Goal: Task Accomplishment & Management: Manage account settings

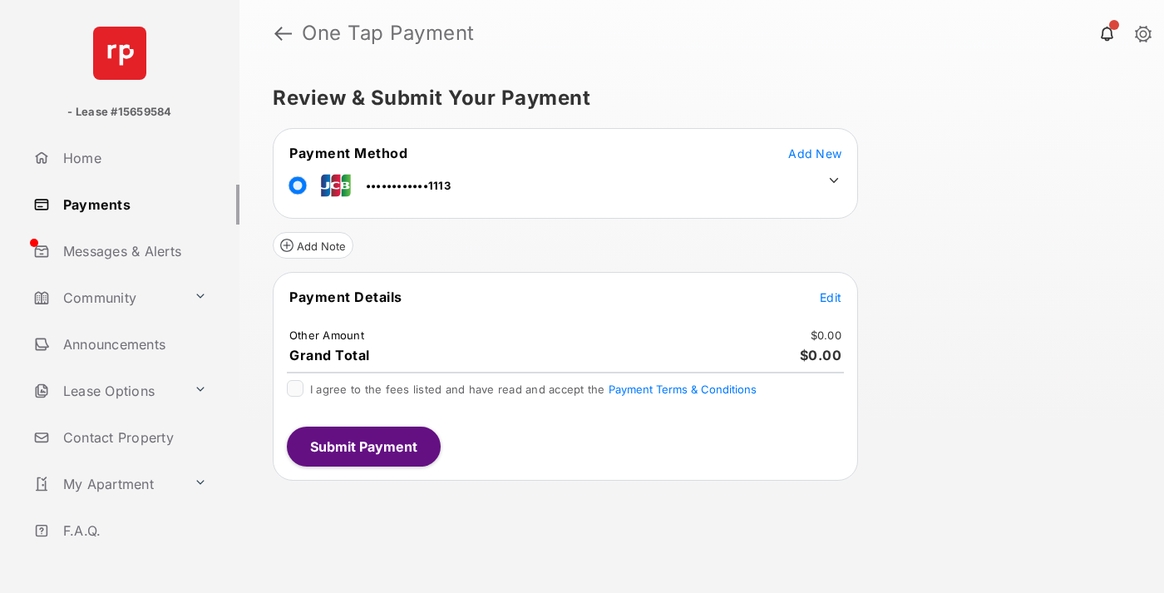
click at [831, 297] on span "Edit" at bounding box center [831, 297] width 22 height 14
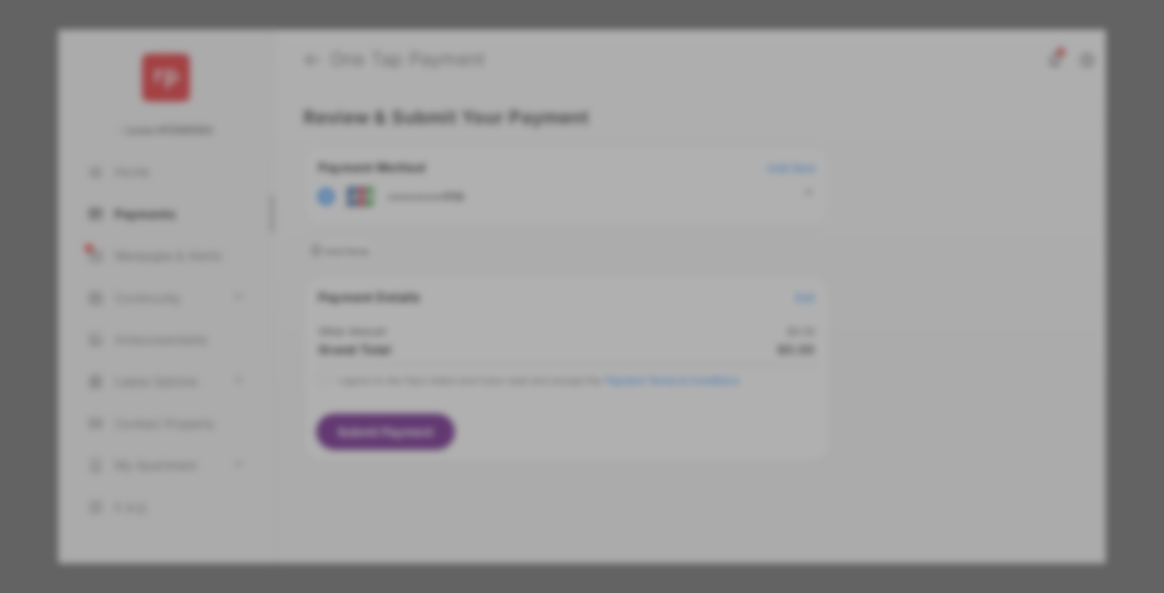
click at [551, 272] on div "Other Amount" at bounding box center [551, 281] width 269 height 28
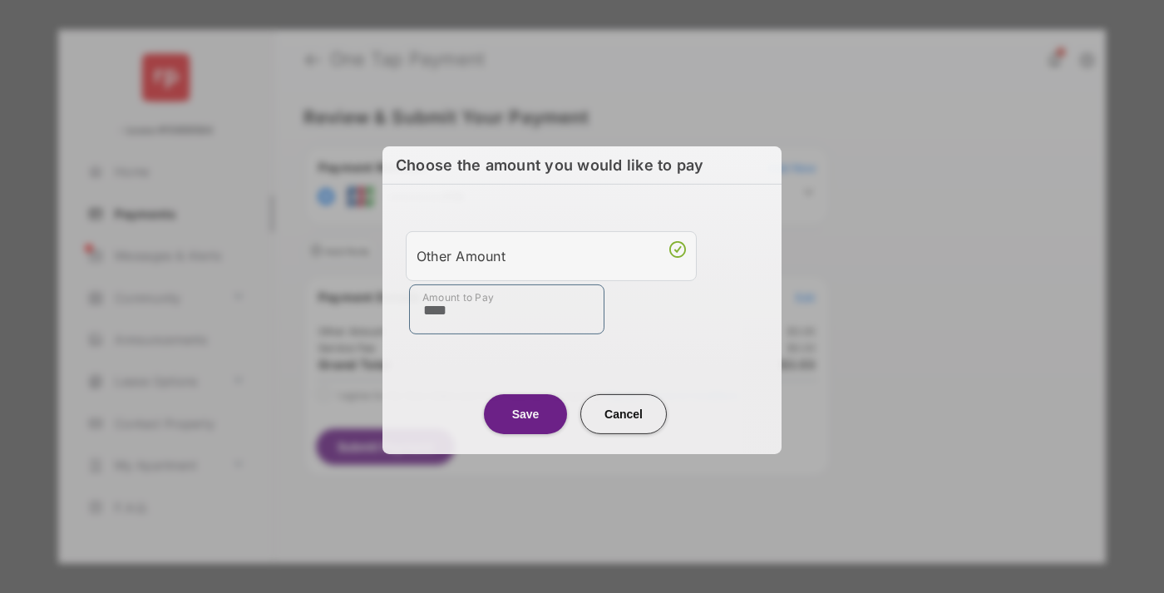
type input "****"
click at [526, 414] on button "Save" at bounding box center [525, 413] width 83 height 40
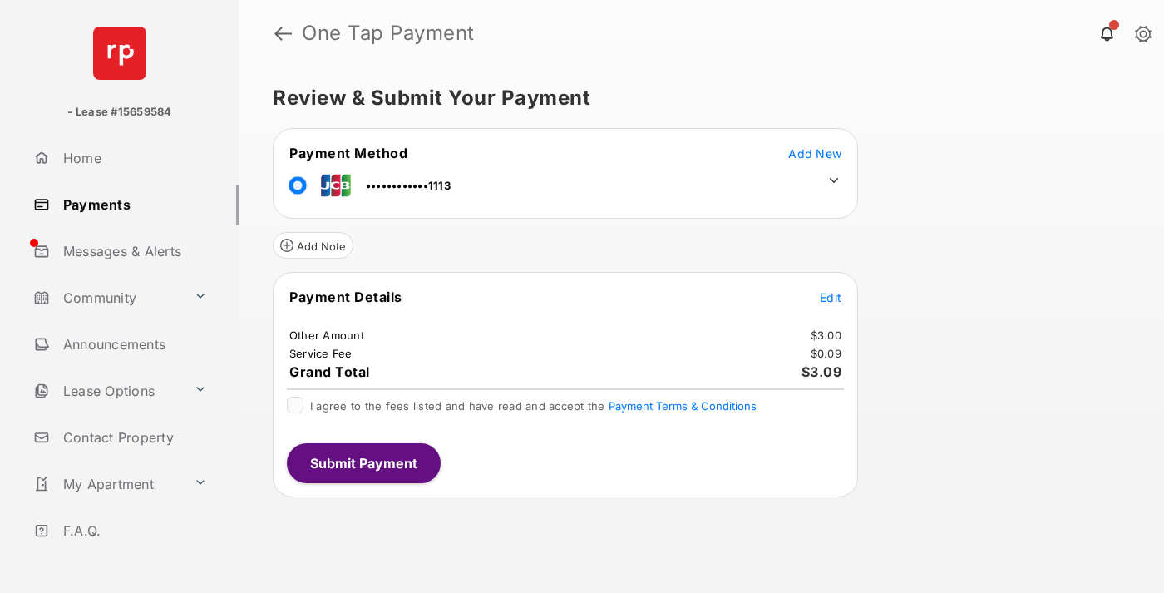
click at [834, 180] on icon at bounding box center [834, 180] width 15 height 15
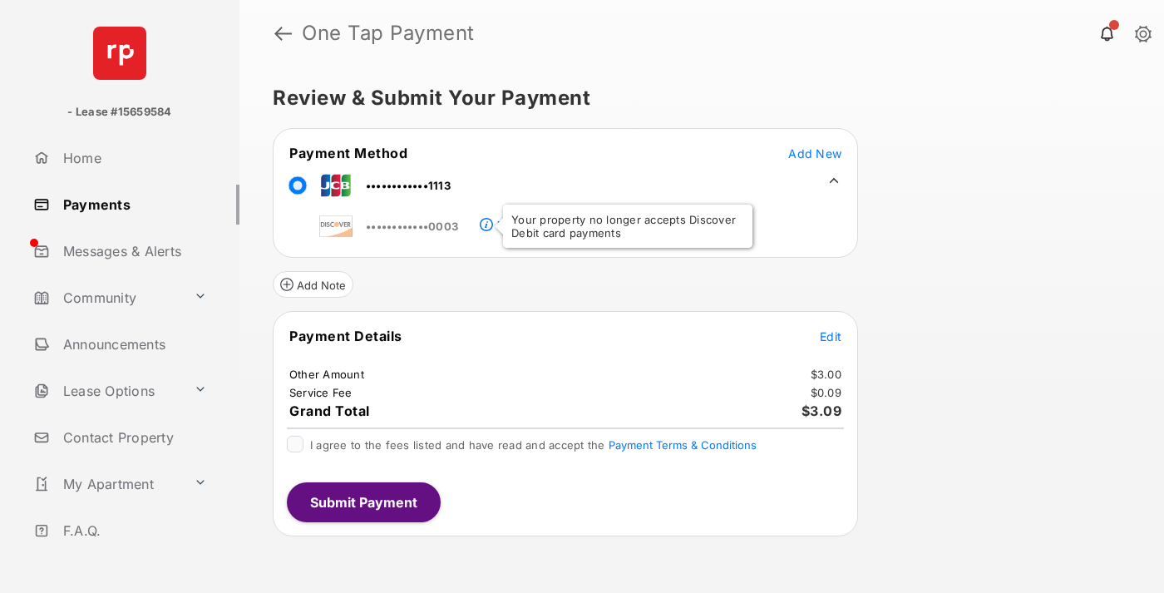
click at [130, 204] on link "Payments" at bounding box center [133, 205] width 213 height 40
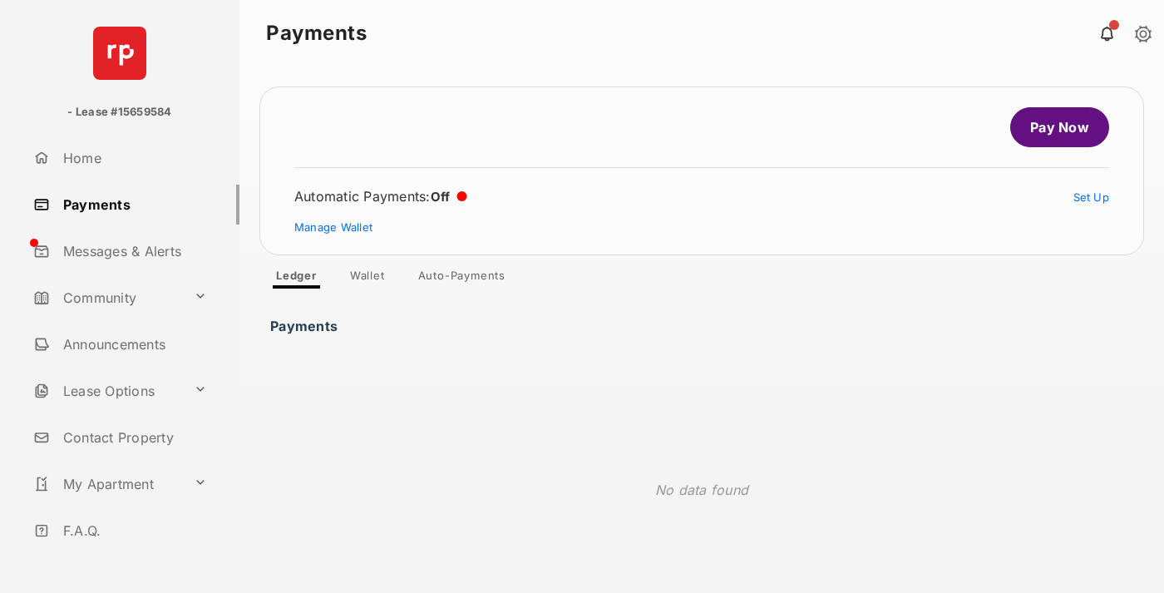
click at [333, 227] on link "Manage Wallet" at bounding box center [333, 226] width 78 height 13
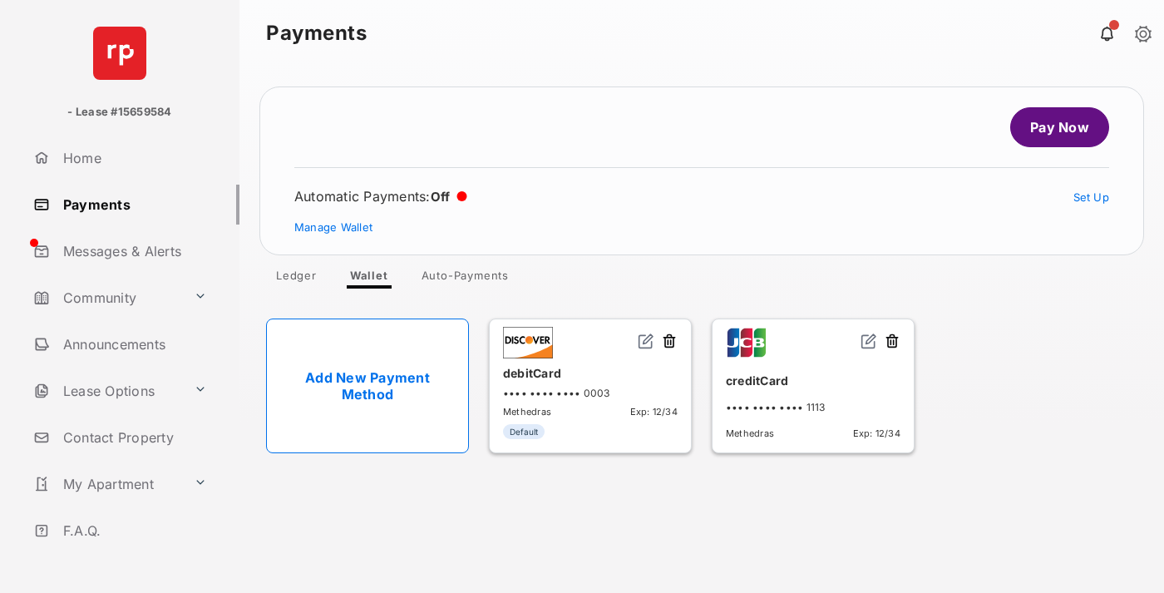
click at [869, 342] on img at bounding box center [869, 341] width 17 height 17
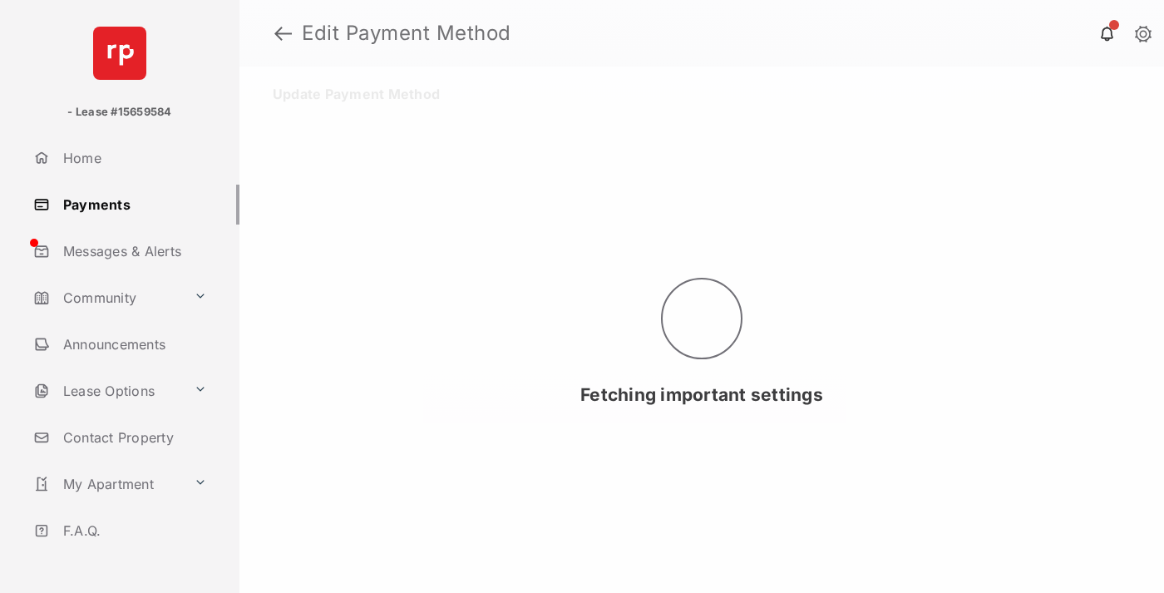
select select "**"
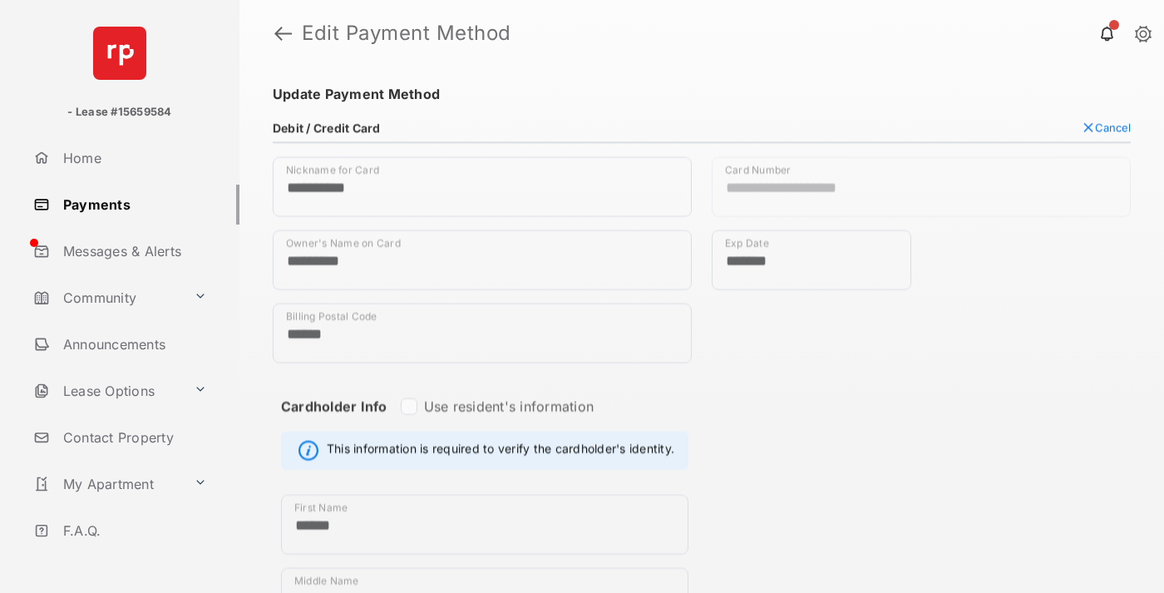
scroll to position [844, 0]
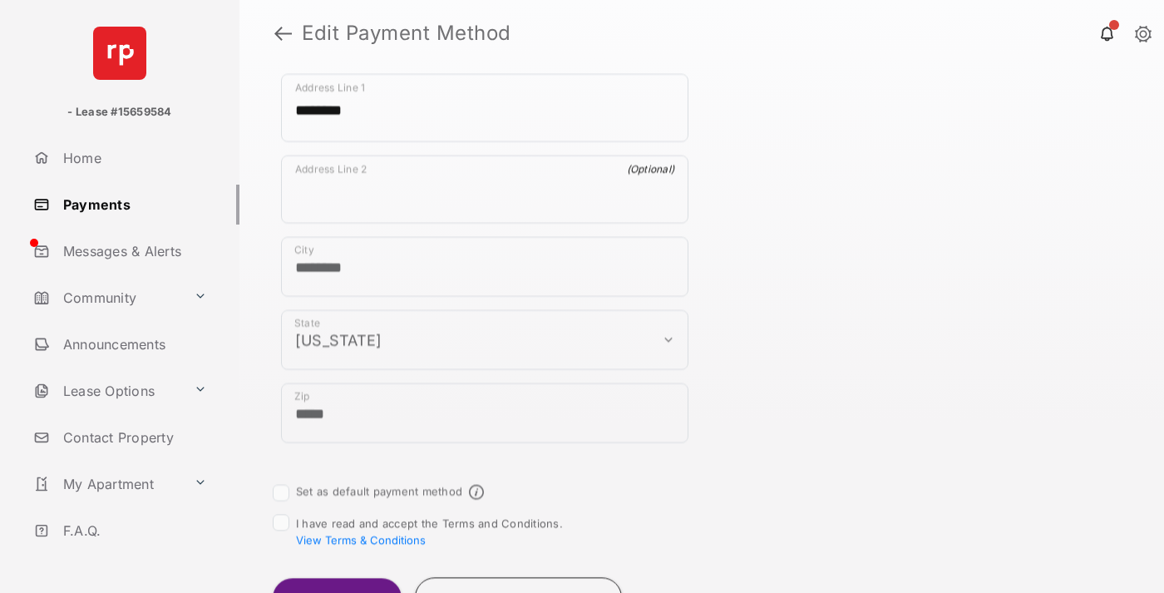
click at [336, 578] on button "Update Card" at bounding box center [337, 598] width 129 height 40
